Goal: Check status: Check status

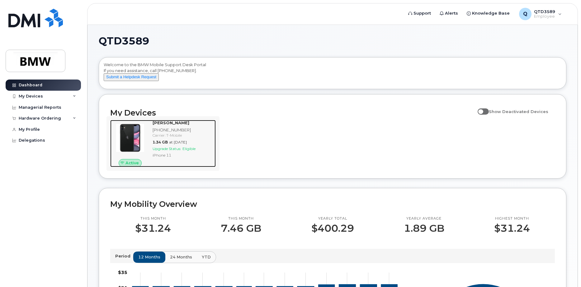
click at [192, 152] on div "Upgrade Status: Eligible" at bounding box center [182, 148] width 61 height 5
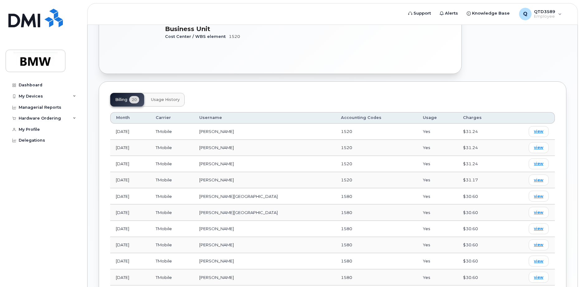
scroll to position [189, 0]
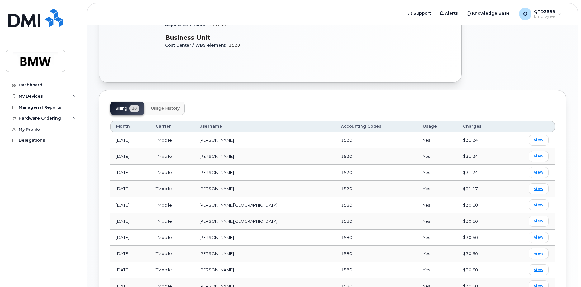
click at [177, 111] on span "Usage History" at bounding box center [165, 108] width 29 height 5
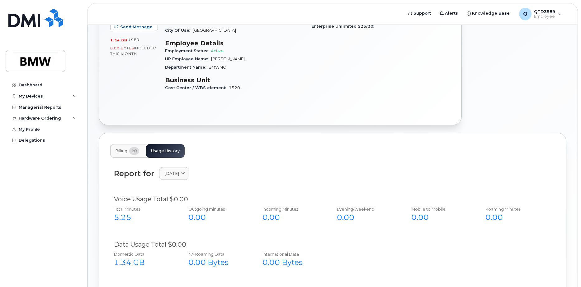
scroll to position [83, 0]
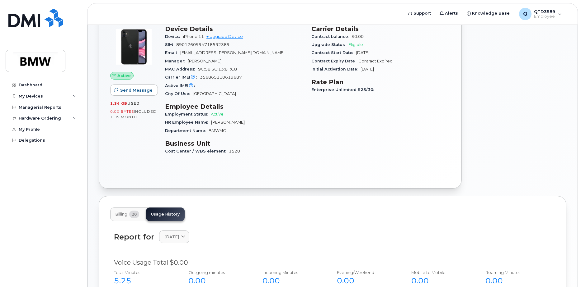
click at [133, 216] on span "20" at bounding box center [134, 214] width 10 height 7
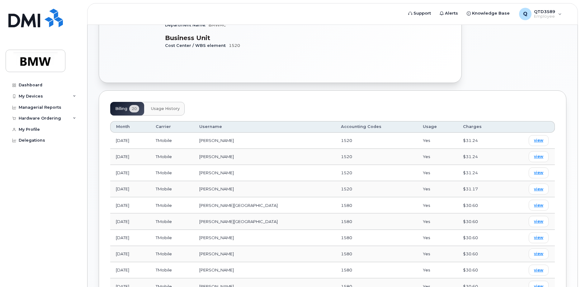
scroll to position [270, 0]
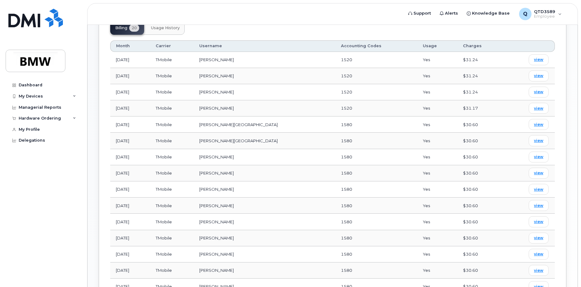
click at [168, 29] on span "Usage History" at bounding box center [165, 28] width 29 height 5
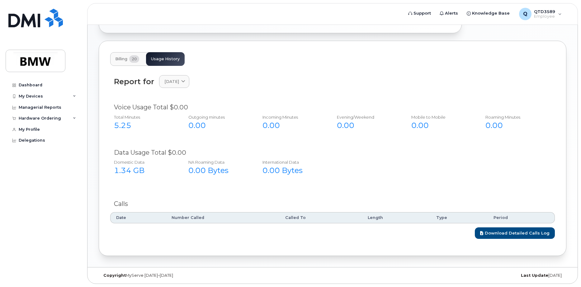
scroll to position [239, 0]
click at [185, 82] on icon at bounding box center [183, 82] width 4 height 4
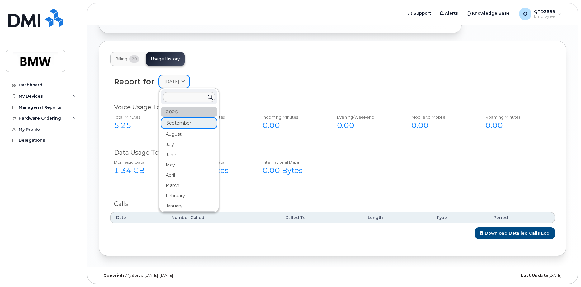
click at [185, 82] on icon at bounding box center [183, 82] width 4 height 4
click at [133, 63] on button "Billing 20" at bounding box center [127, 59] width 34 height 14
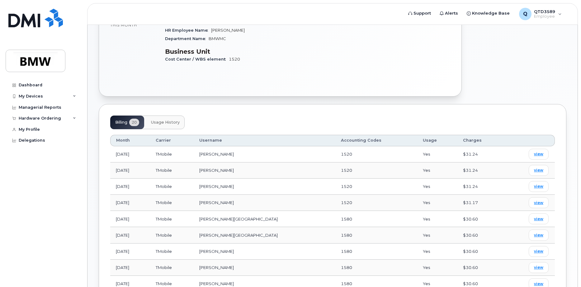
scroll to position [176, 0]
click at [542, 203] on span "view" at bounding box center [538, 202] width 9 height 6
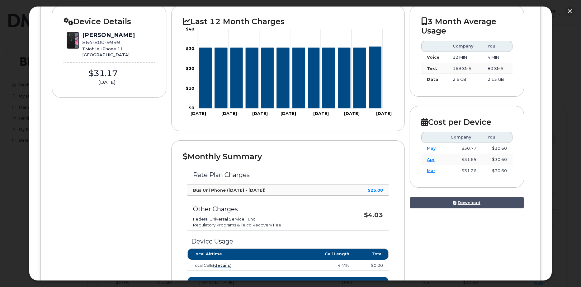
scroll to position [0, 0]
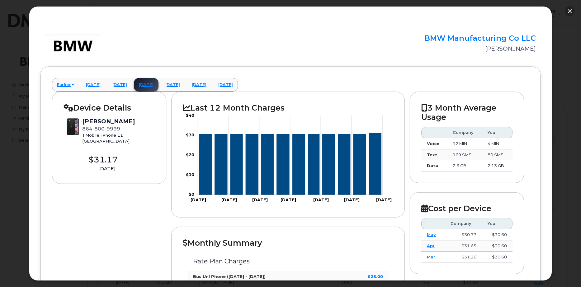
click at [570, 7] on button "button" at bounding box center [569, 11] width 10 height 10
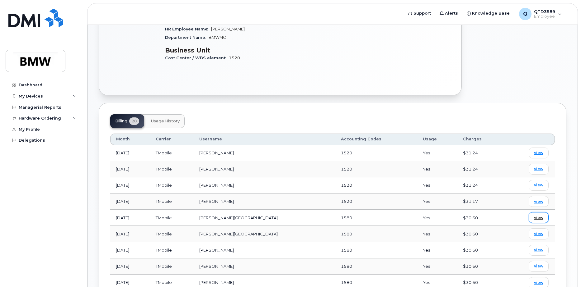
click at [538, 219] on span "view" at bounding box center [538, 218] width 9 height 6
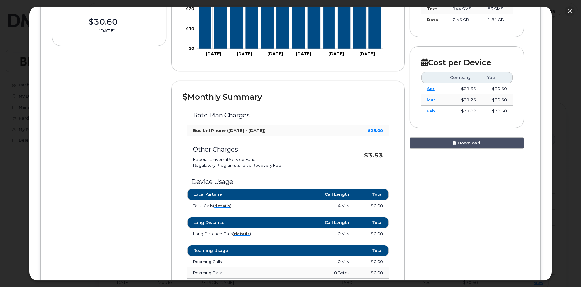
scroll to position [118, 0]
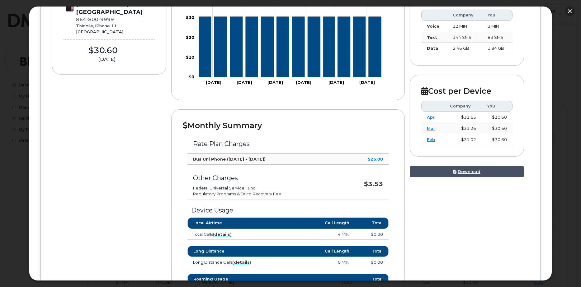
click at [571, 11] on button "button" at bounding box center [569, 11] width 10 height 10
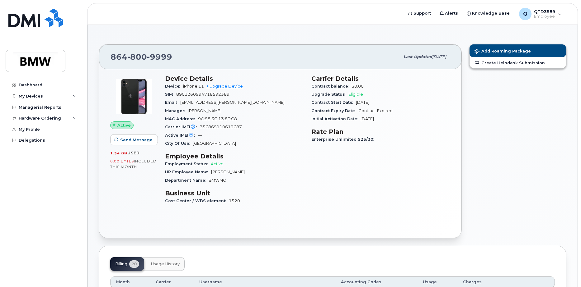
scroll to position [0, 0]
